Goal: Information Seeking & Learning: Compare options

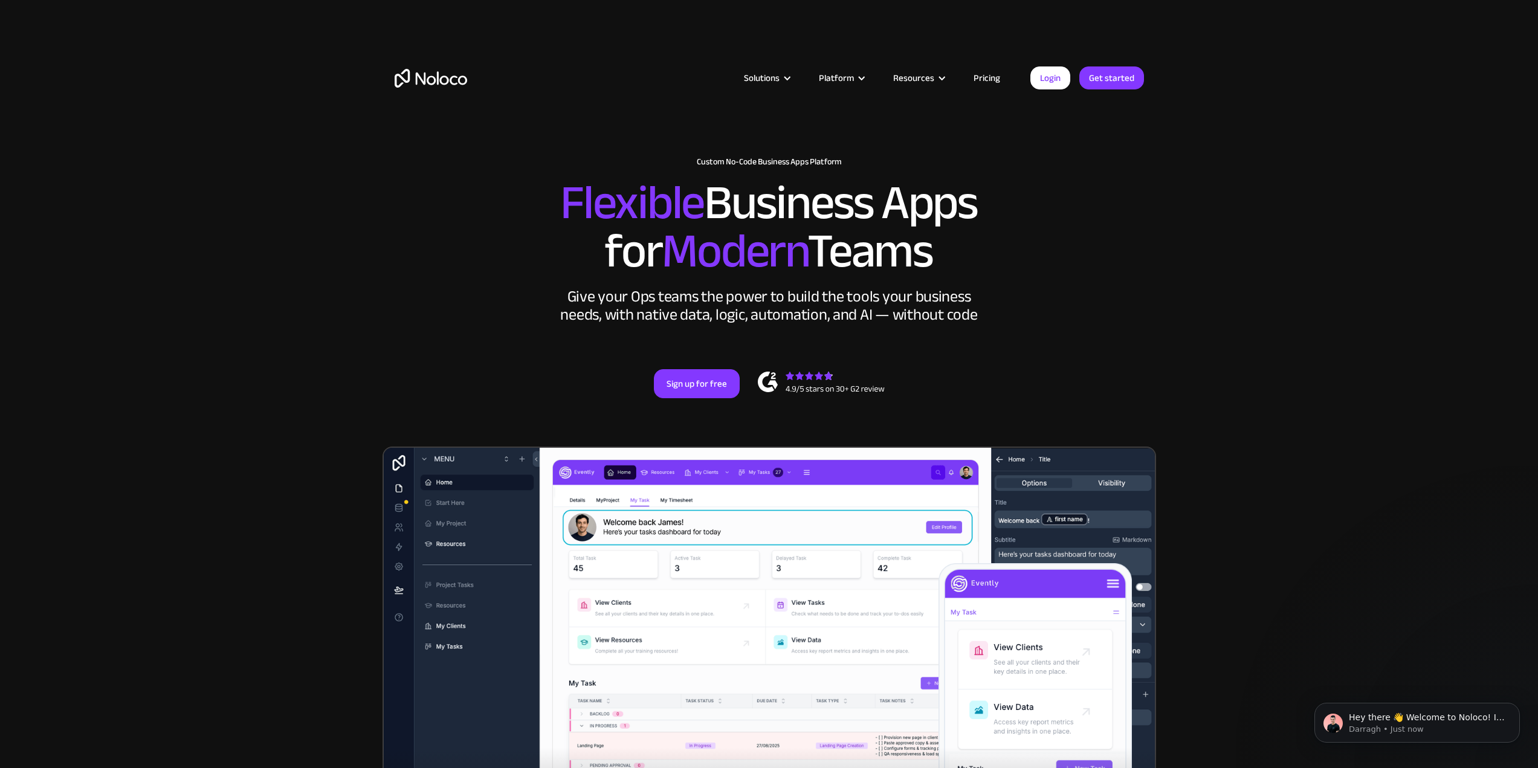
click at [986, 77] on link "Pricing" at bounding box center [987, 78] width 57 height 16
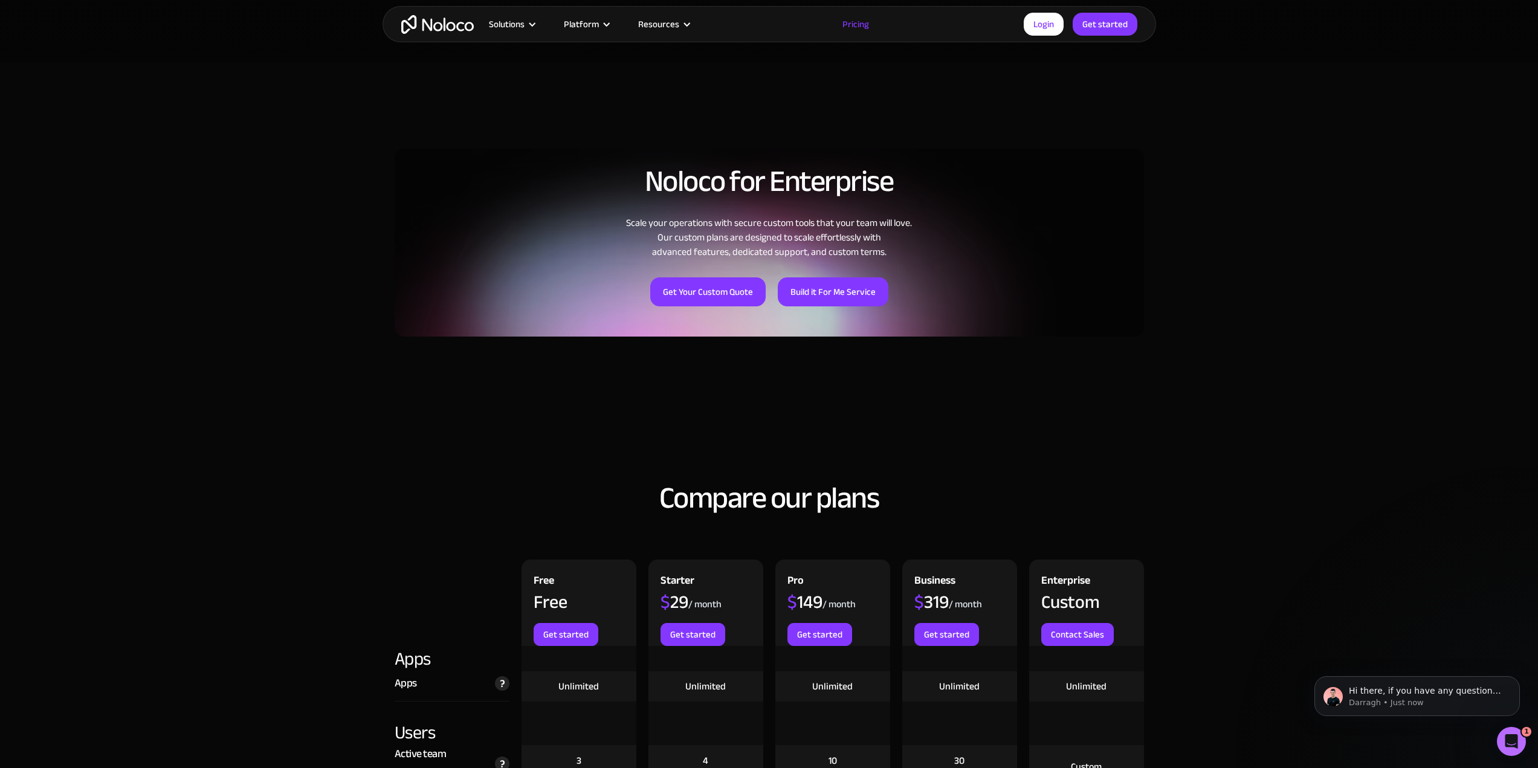
scroll to position [1088, 0]
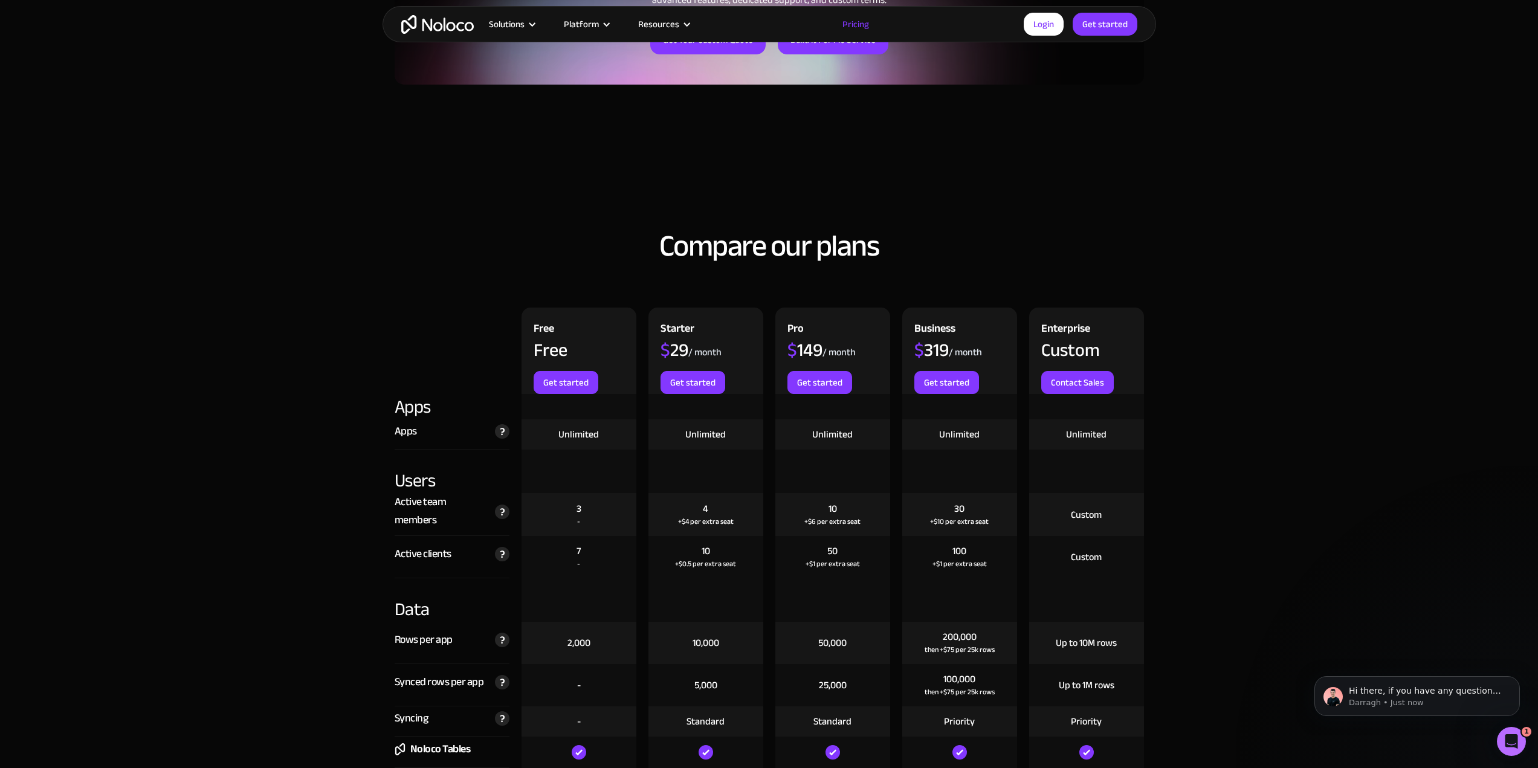
drag, startPoint x: 504, startPoint y: 626, endPoint x: 1287, endPoint y: 502, distance: 793.0
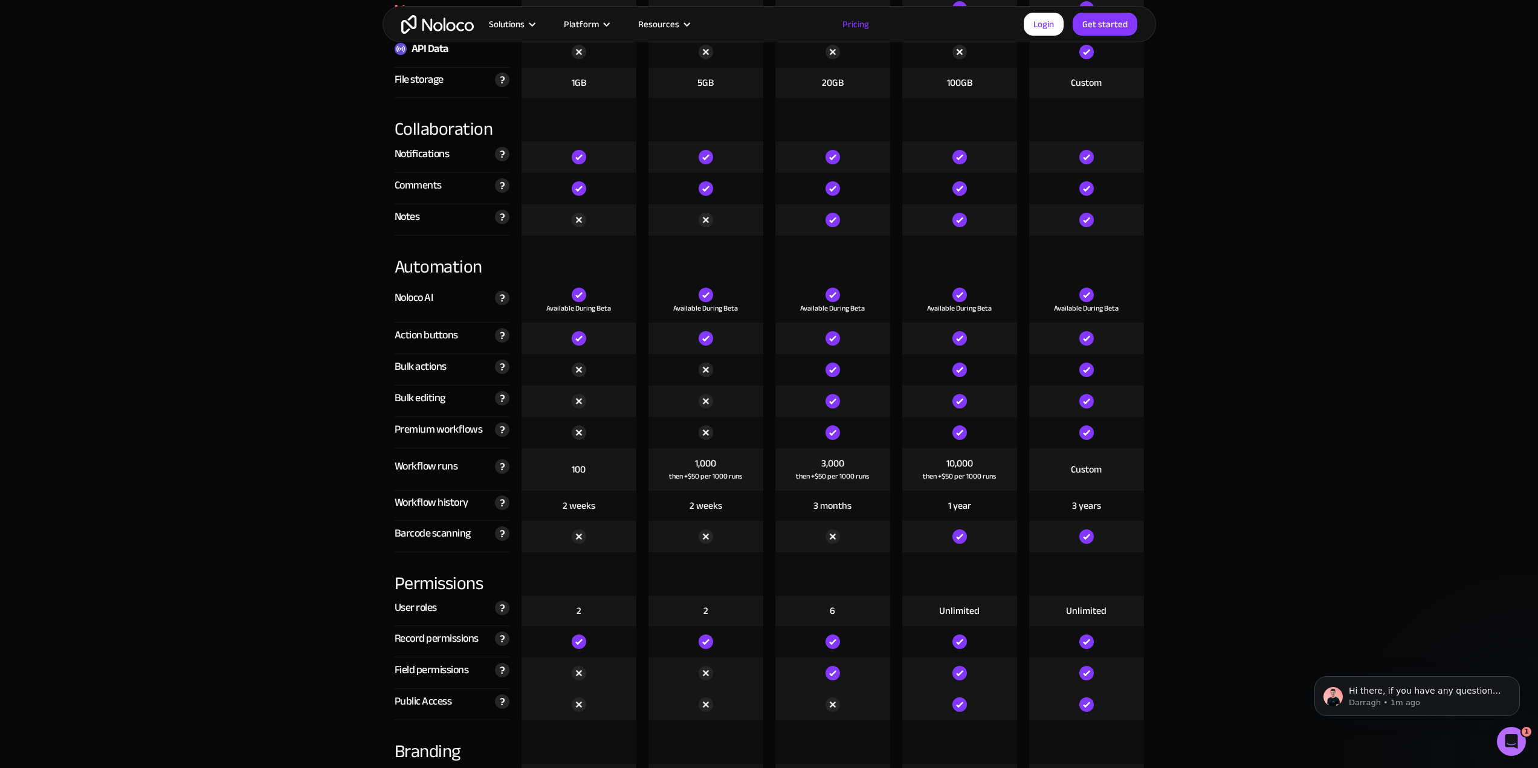
scroll to position [2176, 0]
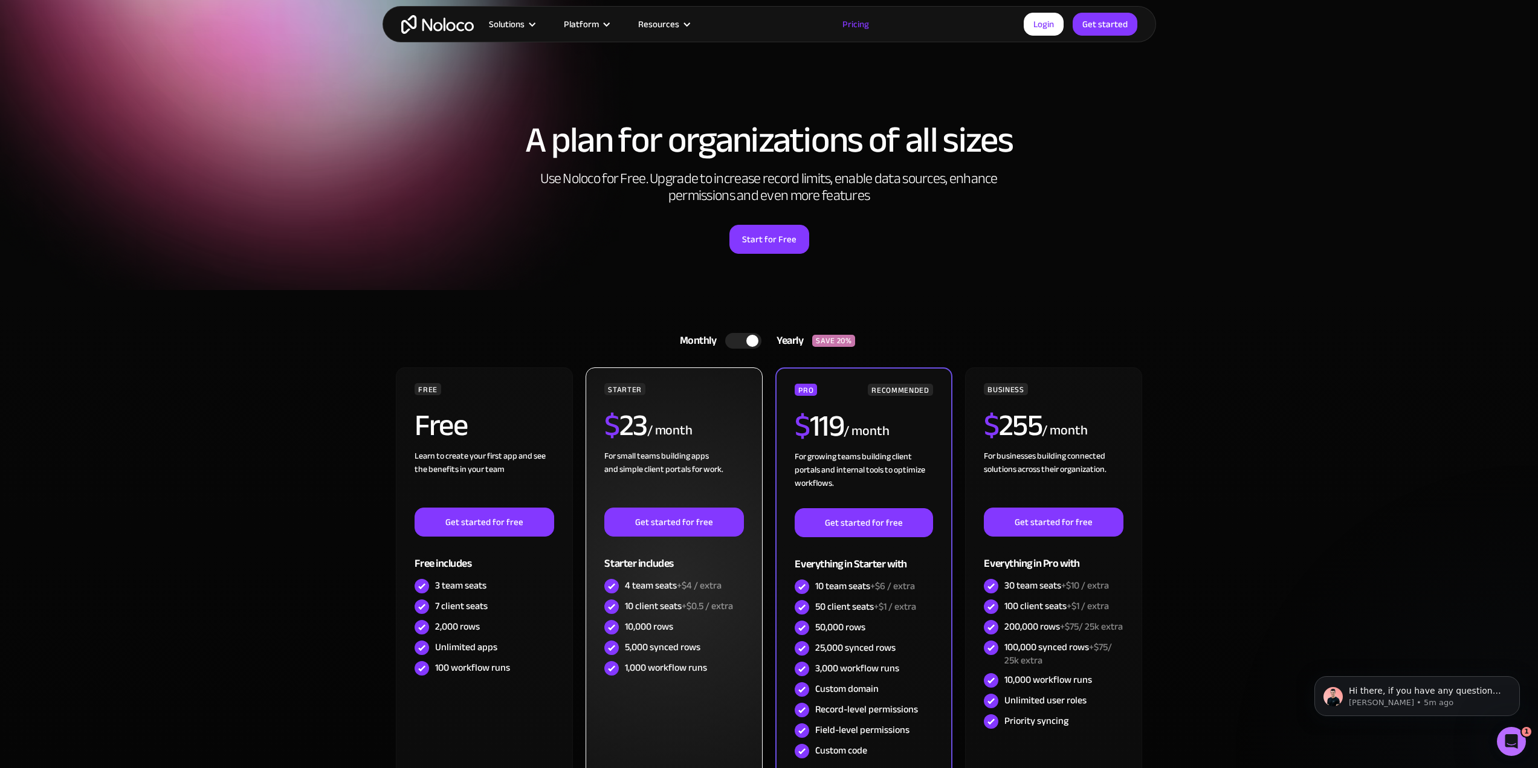
scroll to position [0, 0]
